Goal: Information Seeking & Learning: Compare options

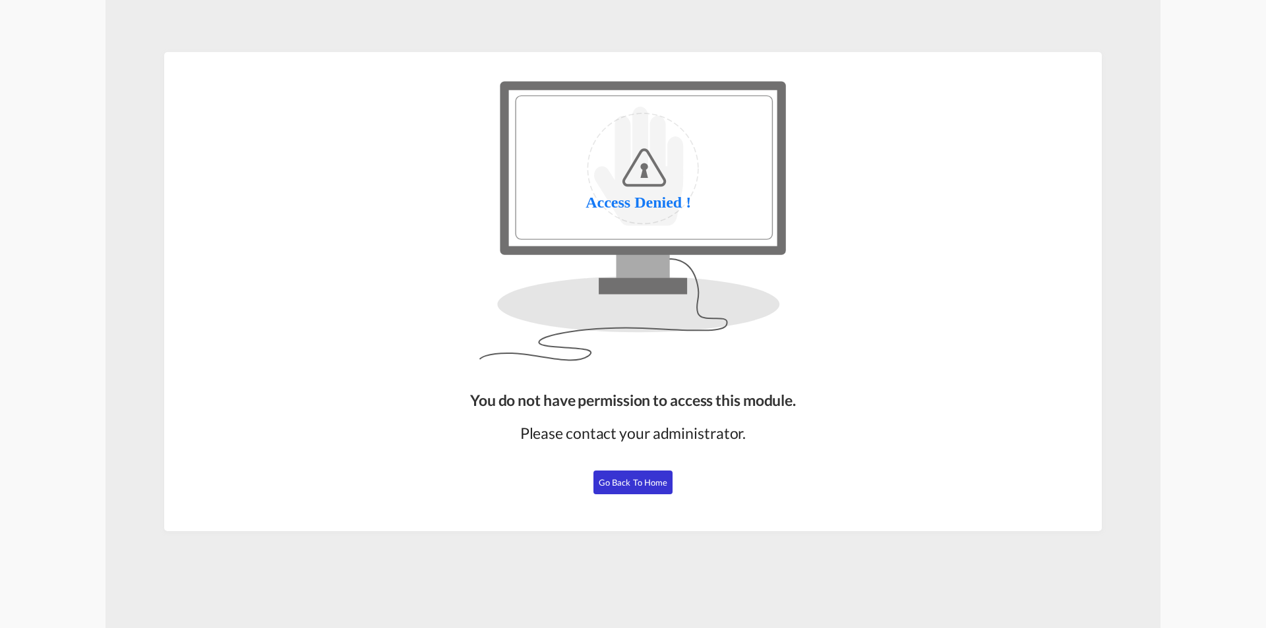
click at [661, 477] on span "Go Back to Home" at bounding box center [633, 482] width 69 height 11
